Goal: Transaction & Acquisition: Purchase product/service

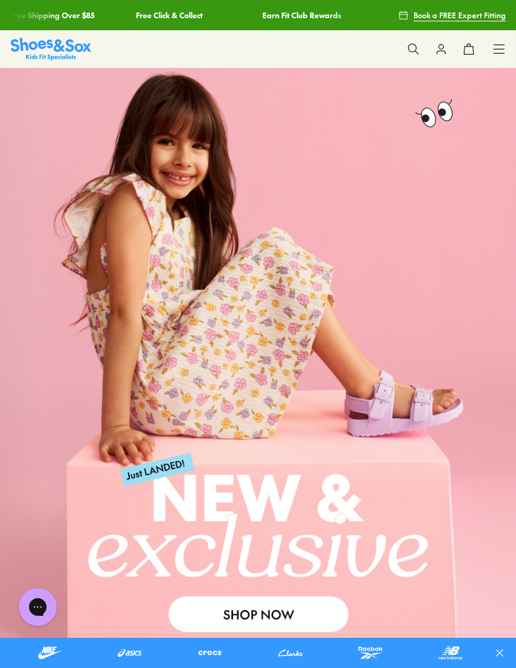
click at [408, 42] on button at bounding box center [413, 49] width 28 height 28
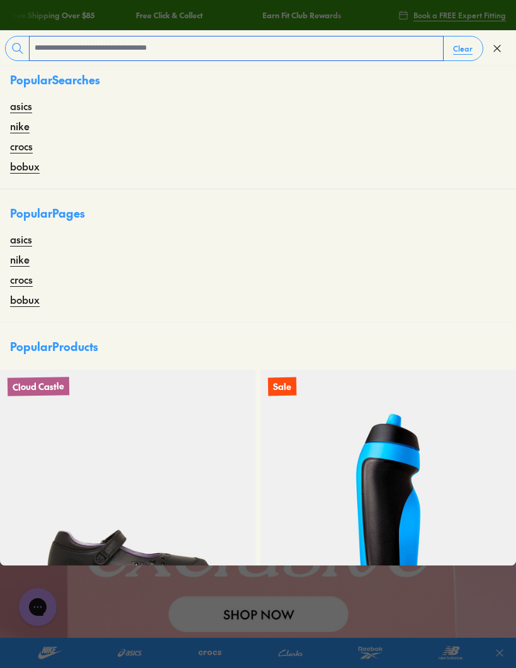
click at [67, 50] on input "text" at bounding box center [236, 48] width 413 height 24
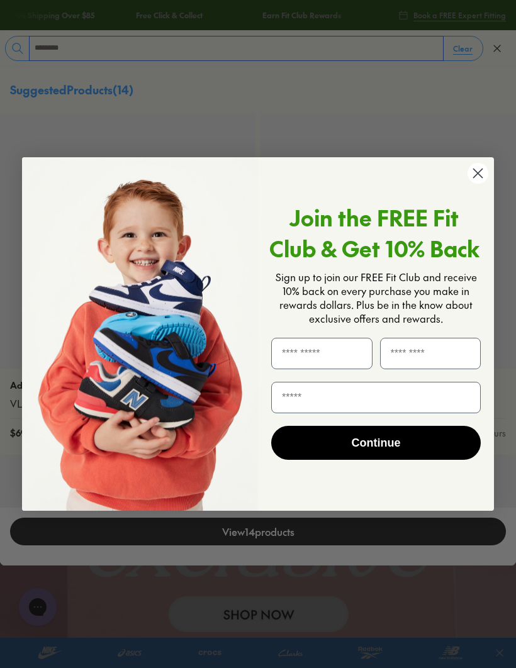
type input "********"
click at [479, 179] on circle "Close dialog" at bounding box center [477, 173] width 21 height 21
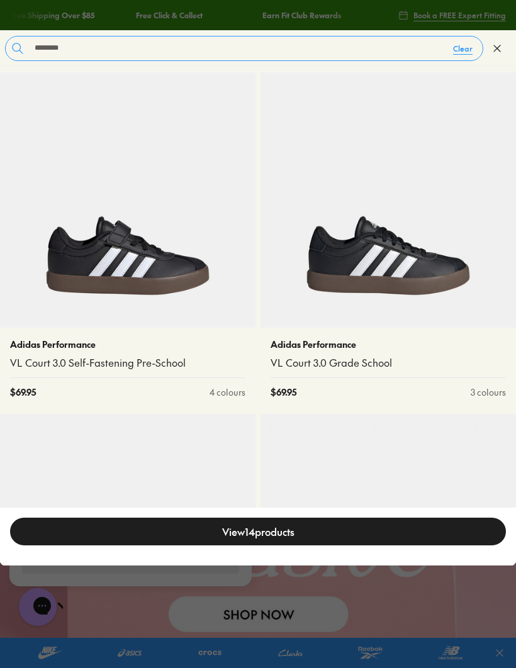
scroll to position [38, 0]
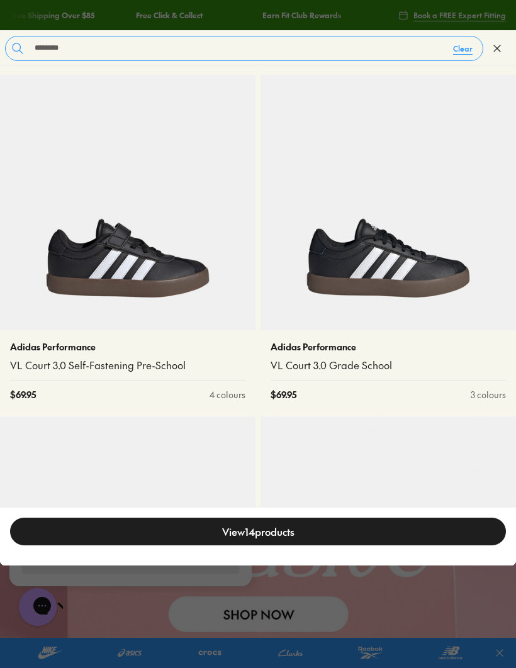
click at [442, 230] on img at bounding box center [387, 202] width 255 height 255
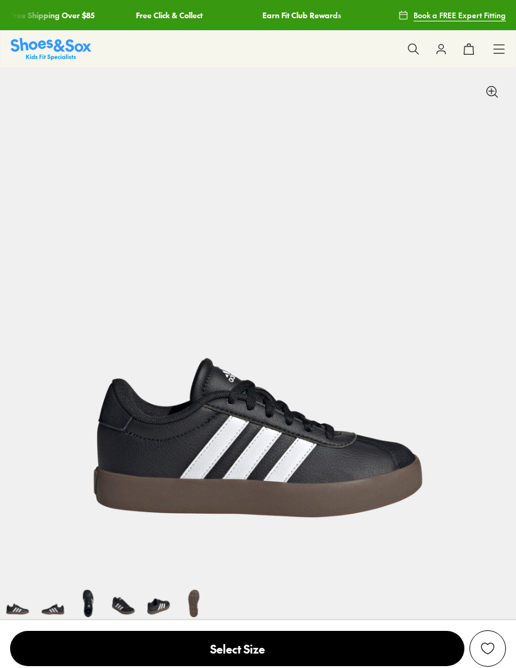
select select "*"
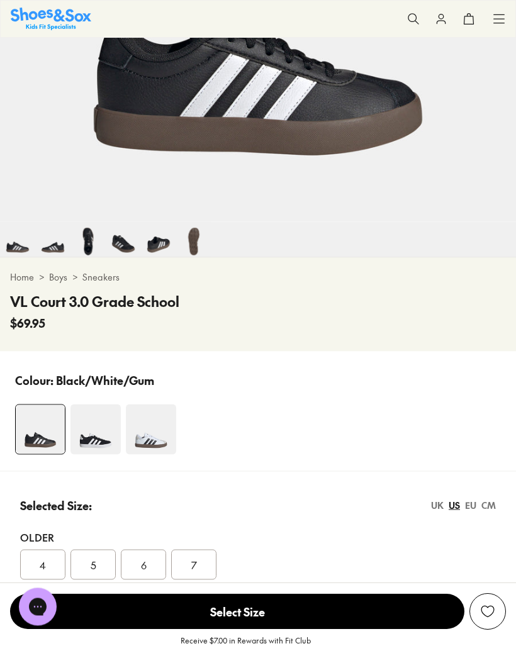
scroll to position [362, 0]
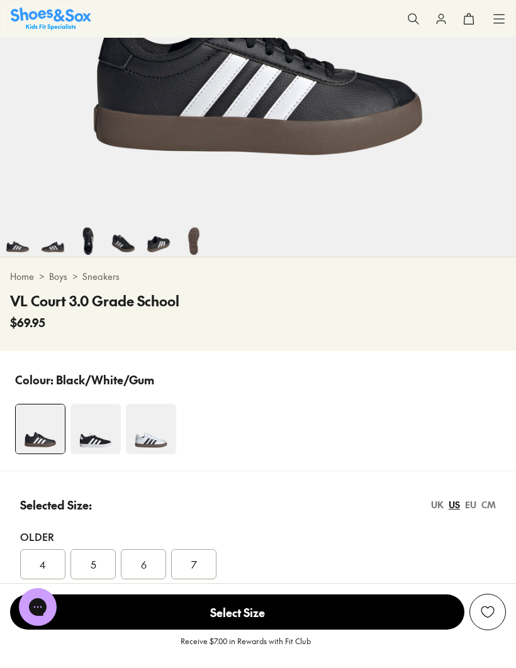
click at [106, 562] on div "5" at bounding box center [92, 564] width 45 height 30
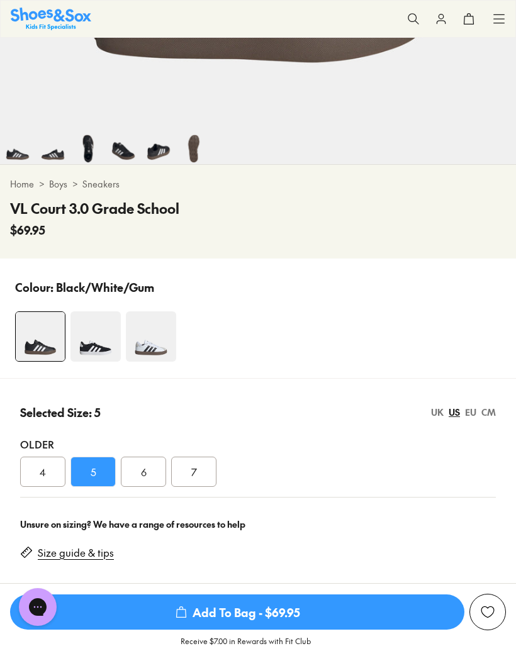
scroll to position [455, 0]
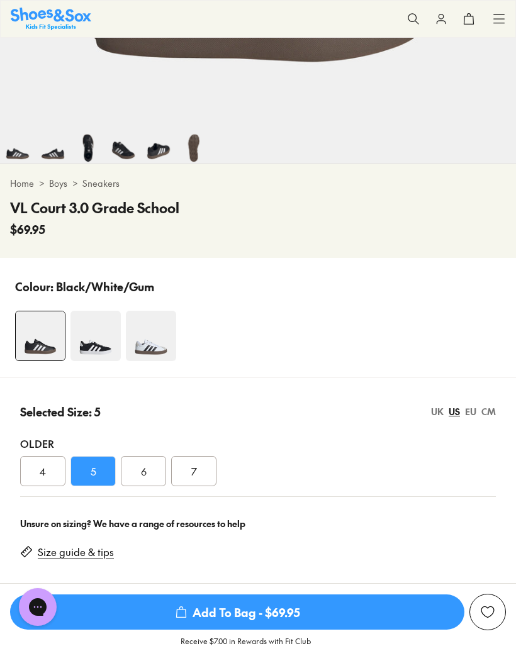
click at [469, 413] on div "EU" at bounding box center [470, 411] width 11 height 13
click at [226, 532] on div "Unsure on sizing? We have a range of resources to help Size guide & tips" at bounding box center [258, 548] width 516 height 82
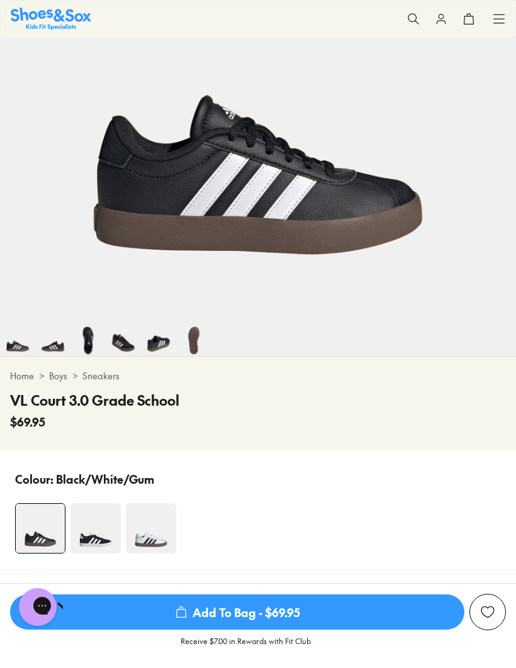
scroll to position [262, 0]
